Goal: Task Accomplishment & Management: Use online tool/utility

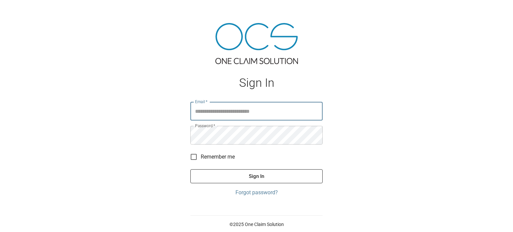
type input "**********"
click at [255, 175] on button "Sign In" at bounding box center [256, 176] width 132 height 14
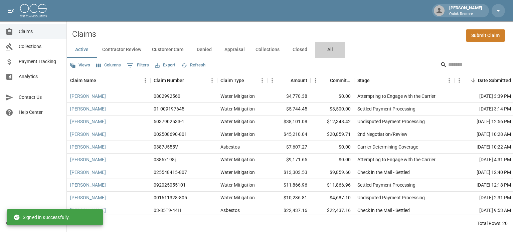
click at [326, 50] on button "All" at bounding box center [330, 50] width 30 height 16
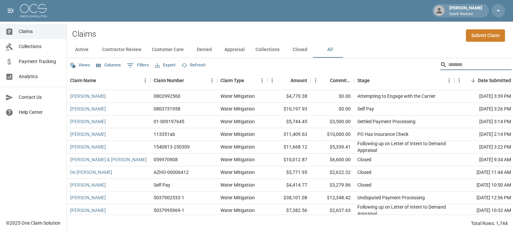
click at [448, 64] on input "Search" at bounding box center [474, 64] width 53 height 11
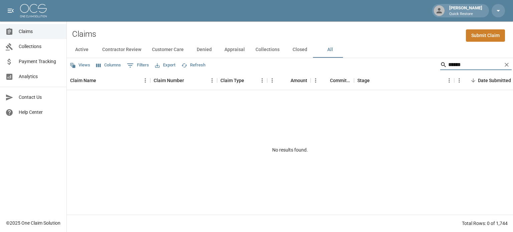
type input "******"
click at [329, 52] on button "All" at bounding box center [330, 50] width 30 height 16
click at [507, 64] on icon "Clear" at bounding box center [506, 64] width 7 height 7
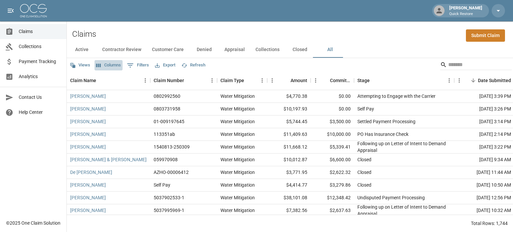
click at [118, 65] on button "Columns" at bounding box center [109, 65] width 28 height 10
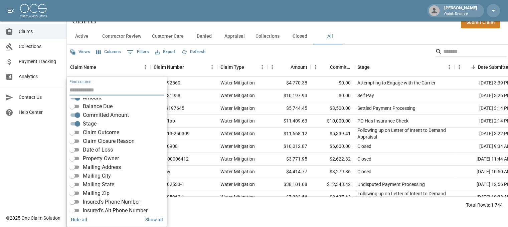
scroll to position [67, 0]
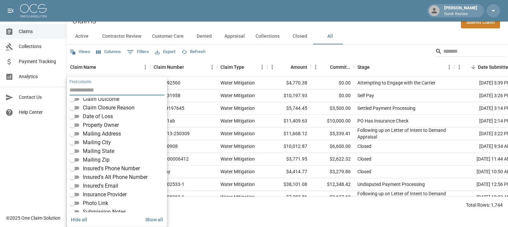
click at [93, 193] on span "Insurance Provider" at bounding box center [105, 195] width 44 height 8
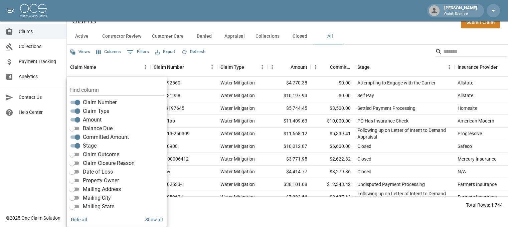
scroll to position [0, 0]
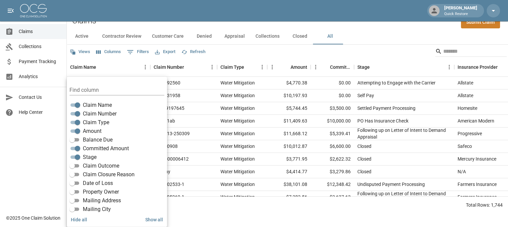
click at [218, 214] on html "[PERSON_NAME] Quick Restore Claims Collections Payment Tracking Analytics Conta…" at bounding box center [254, 100] width 508 height 227
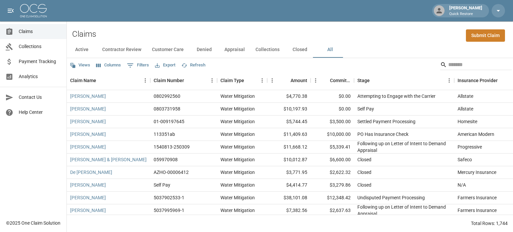
click at [163, 65] on button "Export" at bounding box center [165, 65] width 24 height 10
click at [176, 89] on li "Download as Excel" at bounding box center [180, 91] width 55 height 12
